Goal: Task Accomplishment & Management: Use online tool/utility

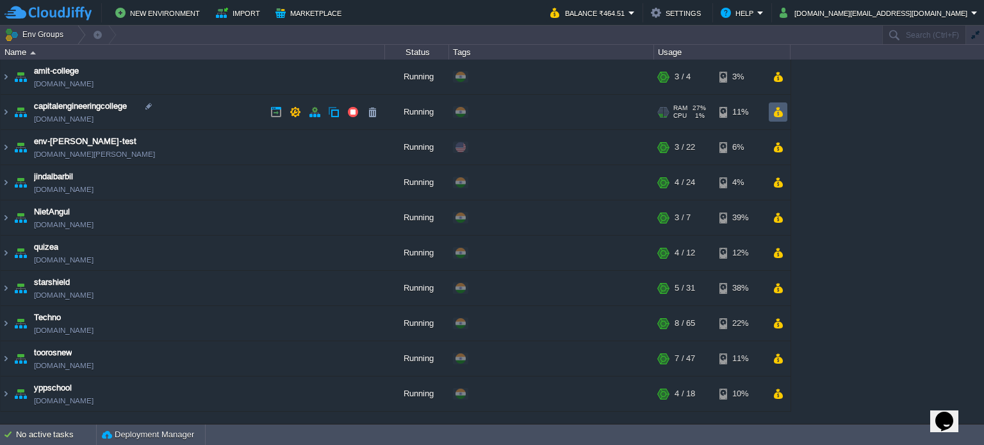
click at [785, 108] on td at bounding box center [778, 111] width 19 height 19
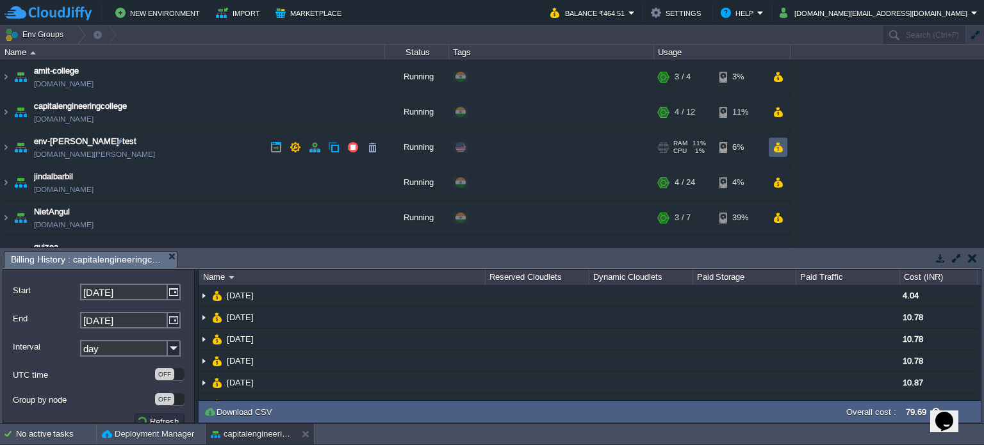
click at [781, 152] on td at bounding box center [778, 147] width 19 height 19
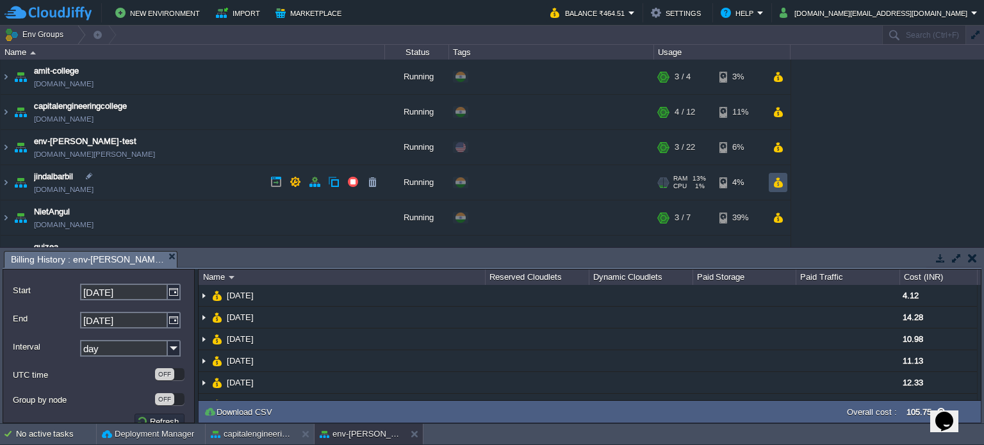
click at [781, 182] on button "button" at bounding box center [777, 183] width 11 height 12
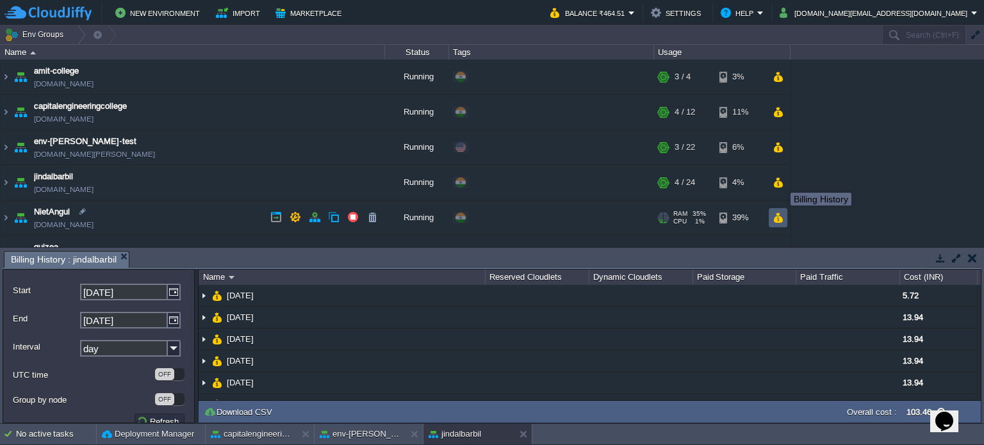
scroll to position [64, 0]
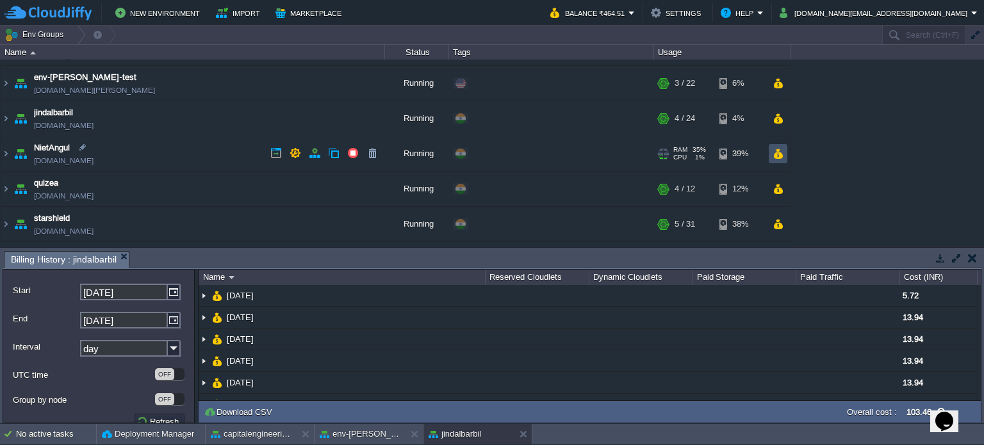
click at [781, 158] on button "button" at bounding box center [777, 154] width 11 height 12
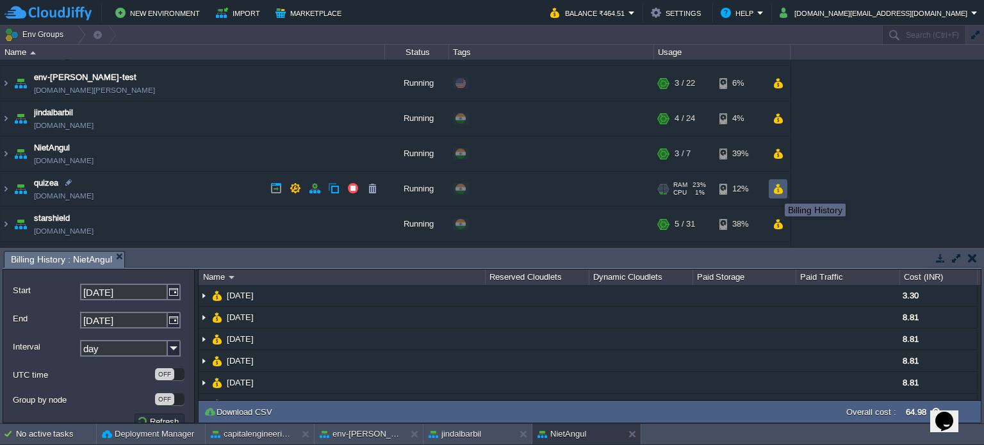
click at [776, 189] on button "button" at bounding box center [777, 189] width 11 height 12
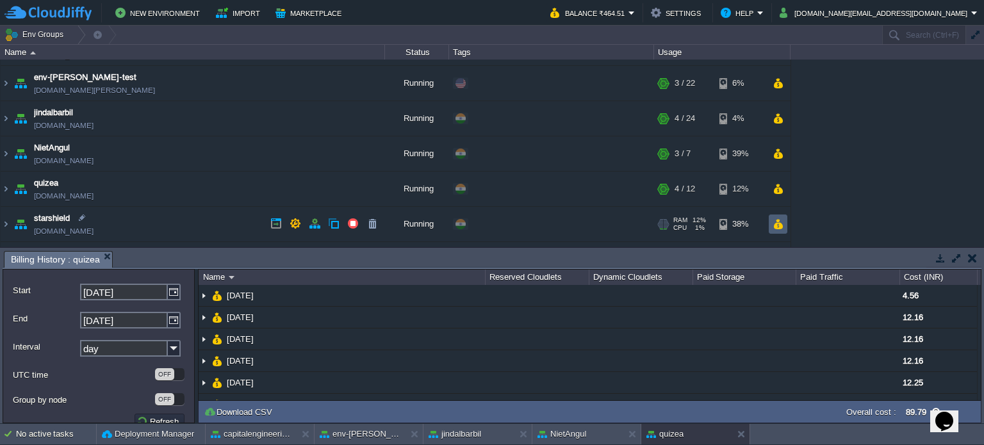
click at [784, 224] on td at bounding box center [778, 224] width 19 height 19
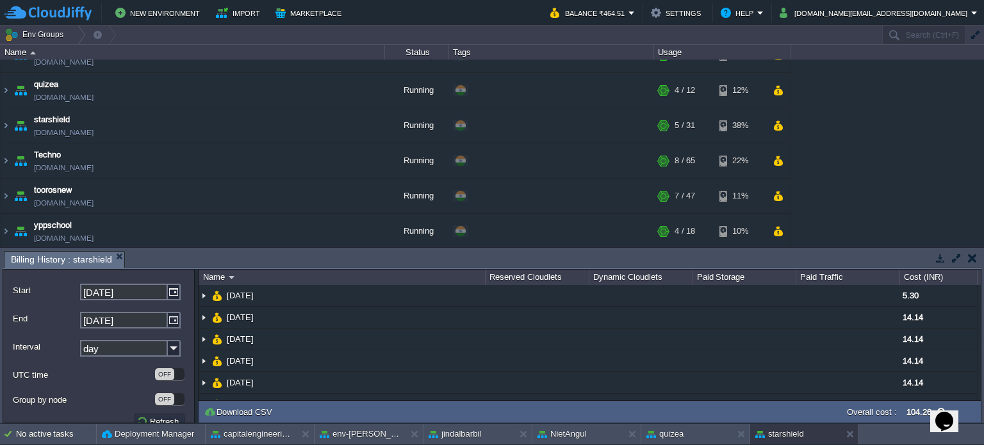
scroll to position [163, 0]
click at [776, 158] on button "button" at bounding box center [777, 161] width 11 height 12
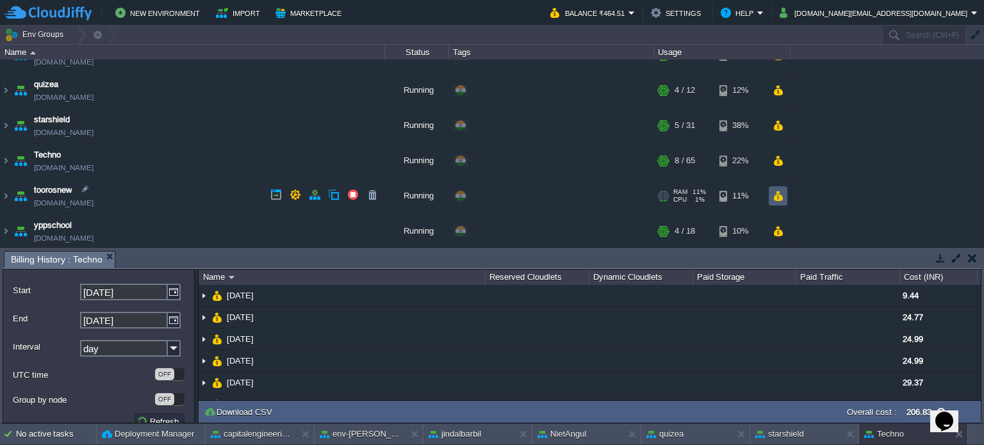
click at [776, 186] on td at bounding box center [778, 195] width 19 height 19
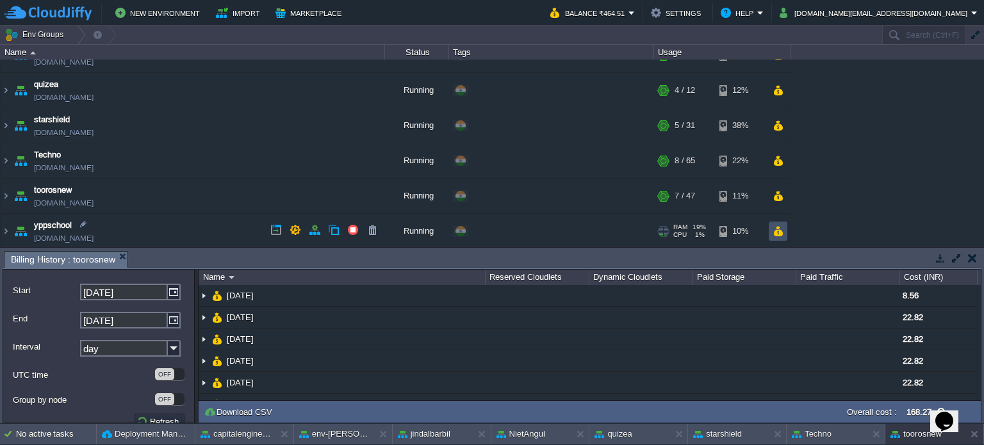
click at [781, 230] on button "button" at bounding box center [777, 231] width 11 height 12
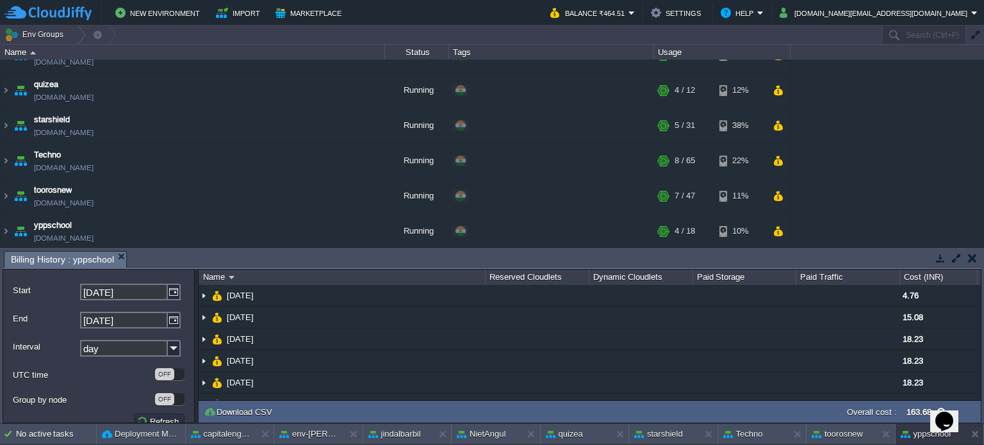
click at [969, 261] on button "button" at bounding box center [972, 258] width 9 height 12
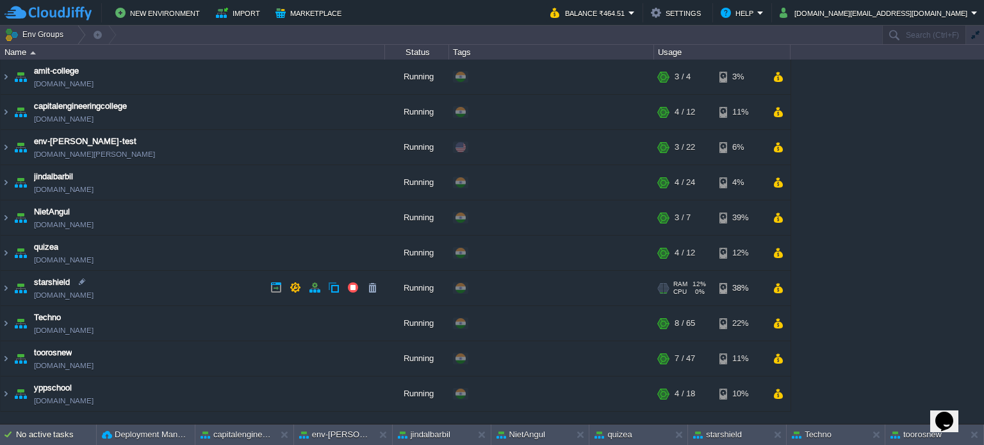
scroll to position [0, 0]
